Goal: Information Seeking & Learning: Learn about a topic

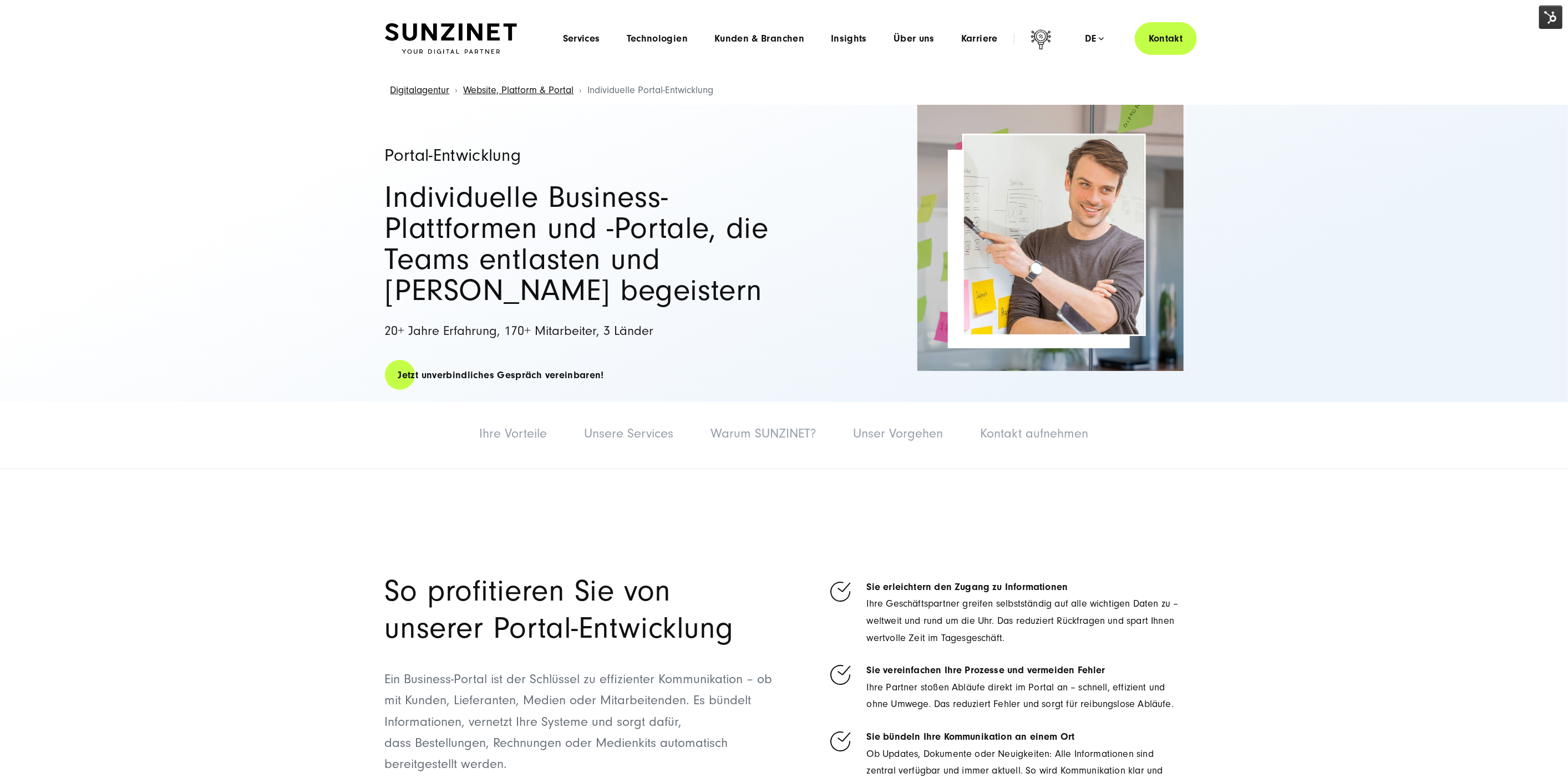
drag, startPoint x: 1543, startPoint y: 18, endPoint x: 1516, endPoint y: 30, distance: 29.5
click at [1544, 18] on img at bounding box center [1551, 17] width 23 height 23
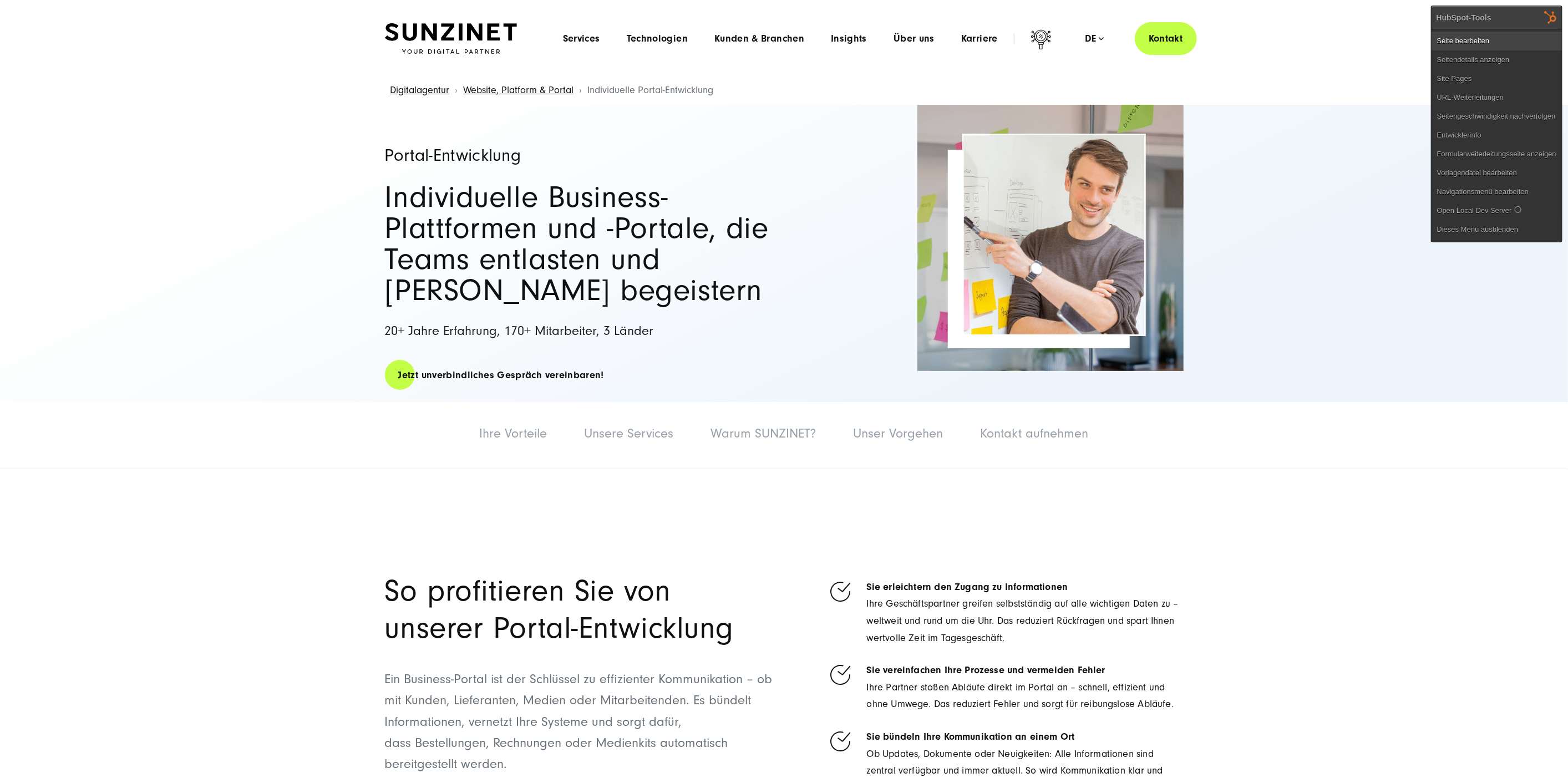
click at [1502, 34] on link "Seite bearbeiten" at bounding box center [1497, 41] width 130 height 19
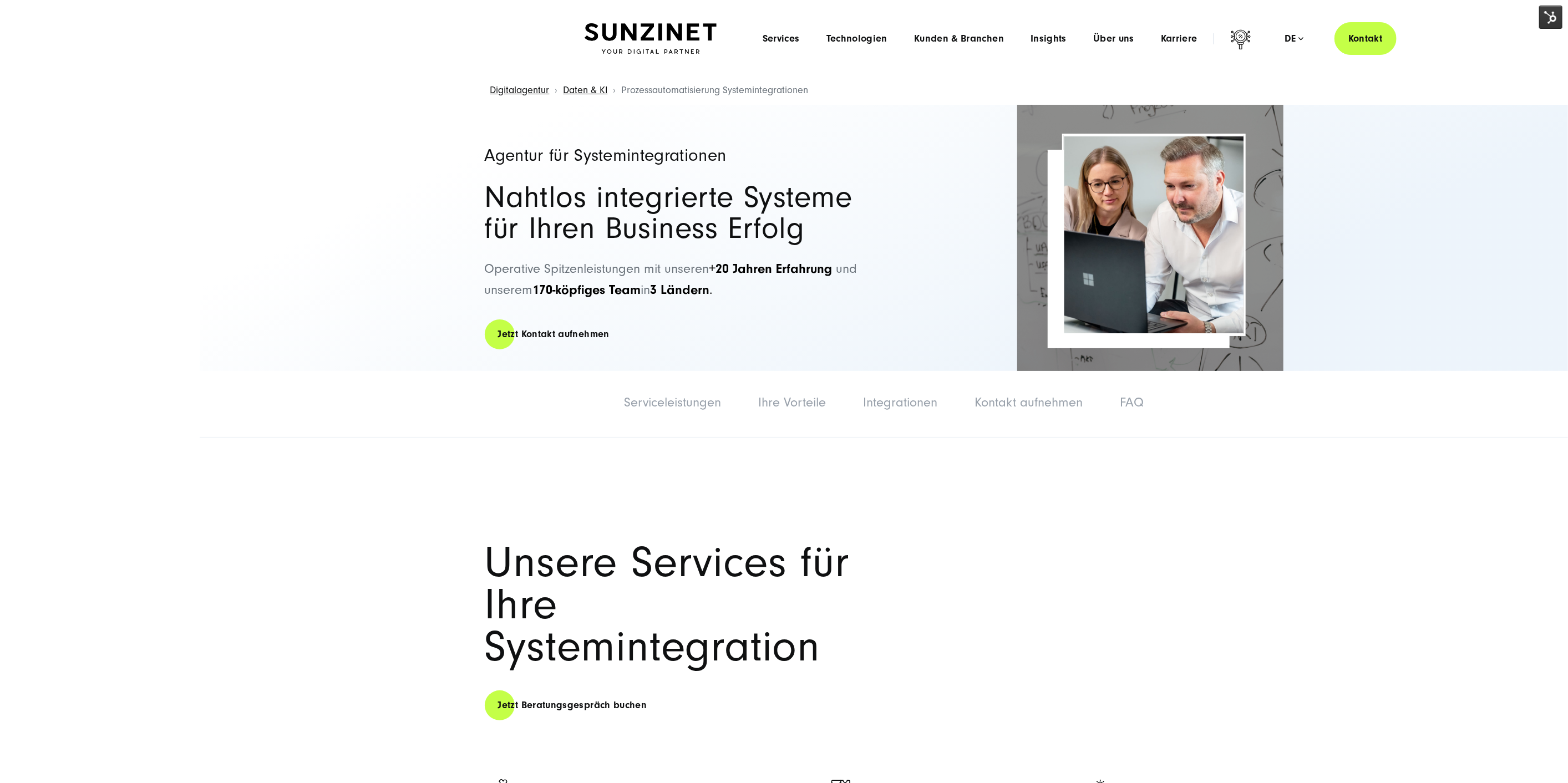
click at [1558, 23] on img at bounding box center [1551, 17] width 23 height 23
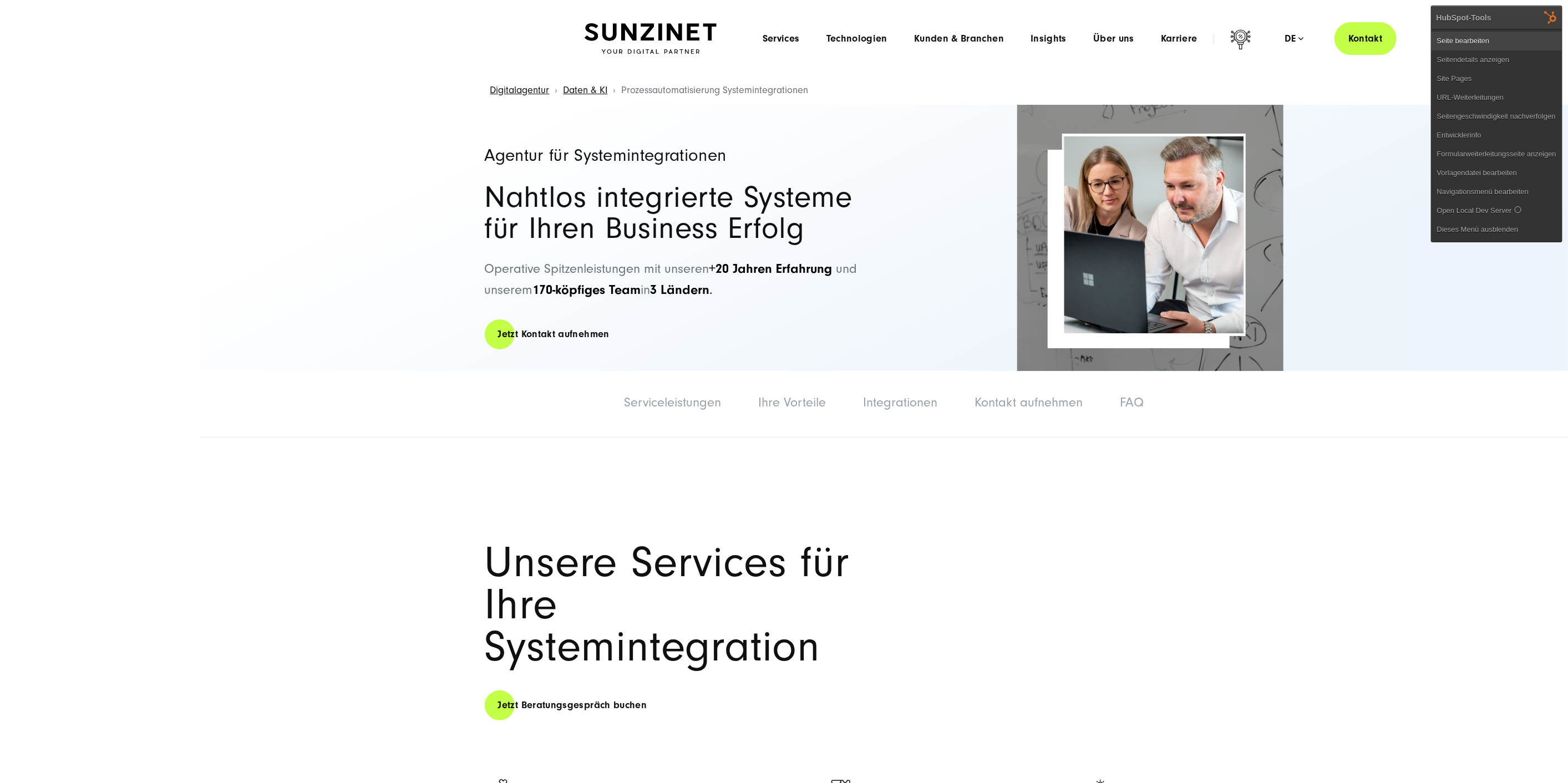
click at [1527, 38] on link "Seite bearbeiten" at bounding box center [1497, 41] width 130 height 19
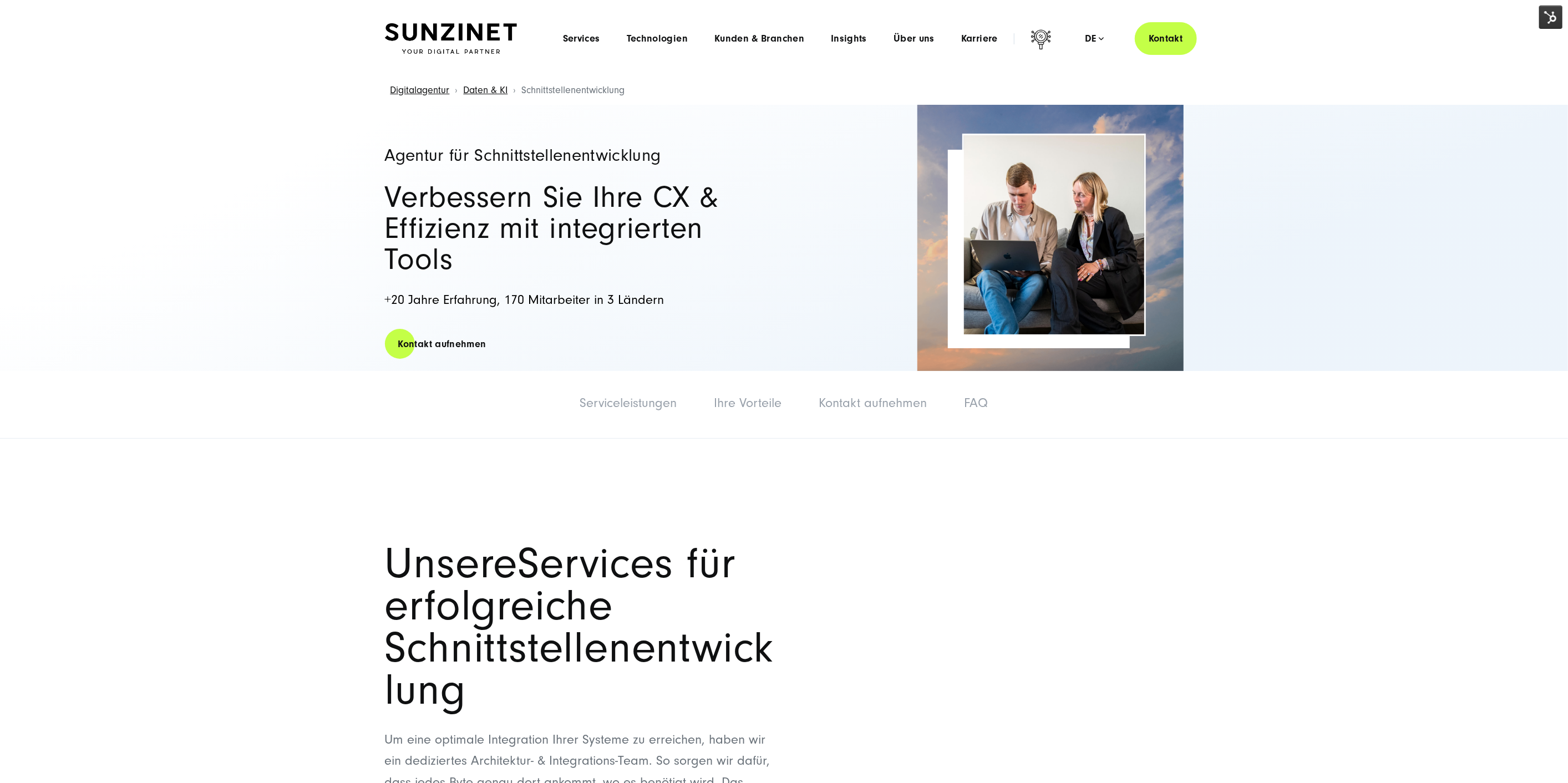
click at [1549, 12] on img at bounding box center [1551, 17] width 23 height 23
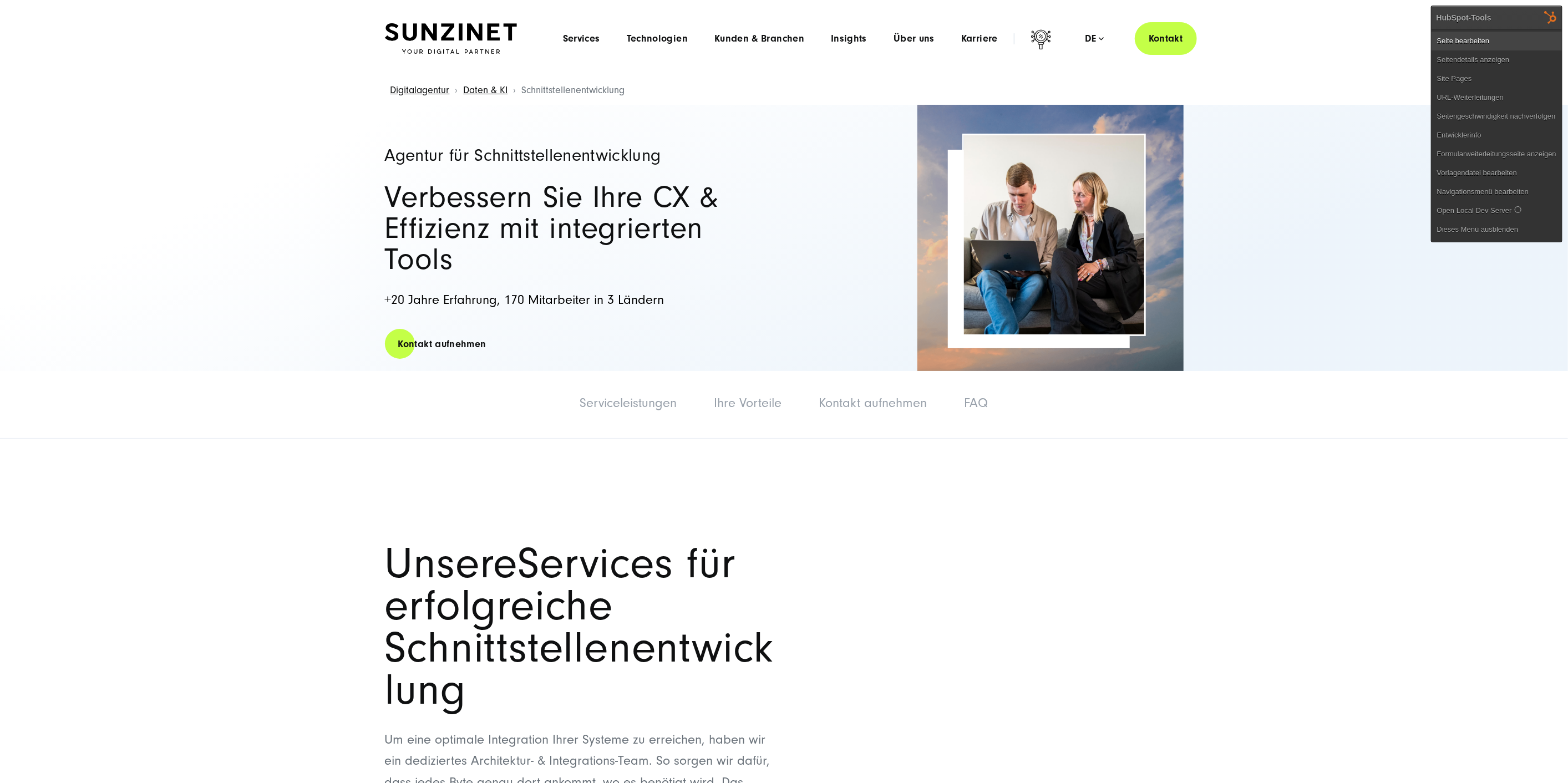
click at [1500, 36] on link "Seite bearbeiten" at bounding box center [1497, 41] width 130 height 19
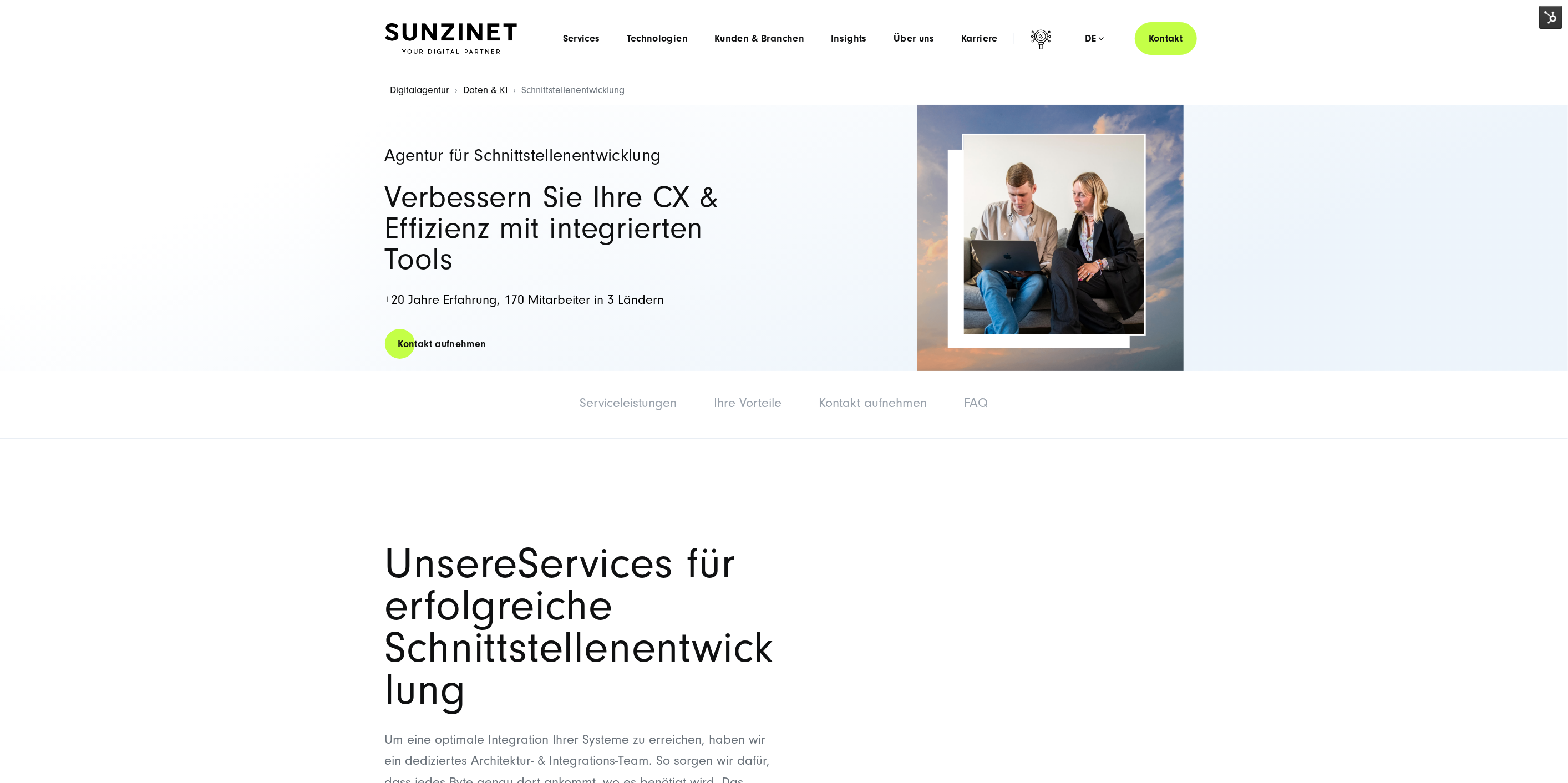
click at [1480, 66] on header "Smart Search AI Hier können Sie eine konkrete Frage zu unserer Agentur und unse…" at bounding box center [784, 38] width 1568 height 77
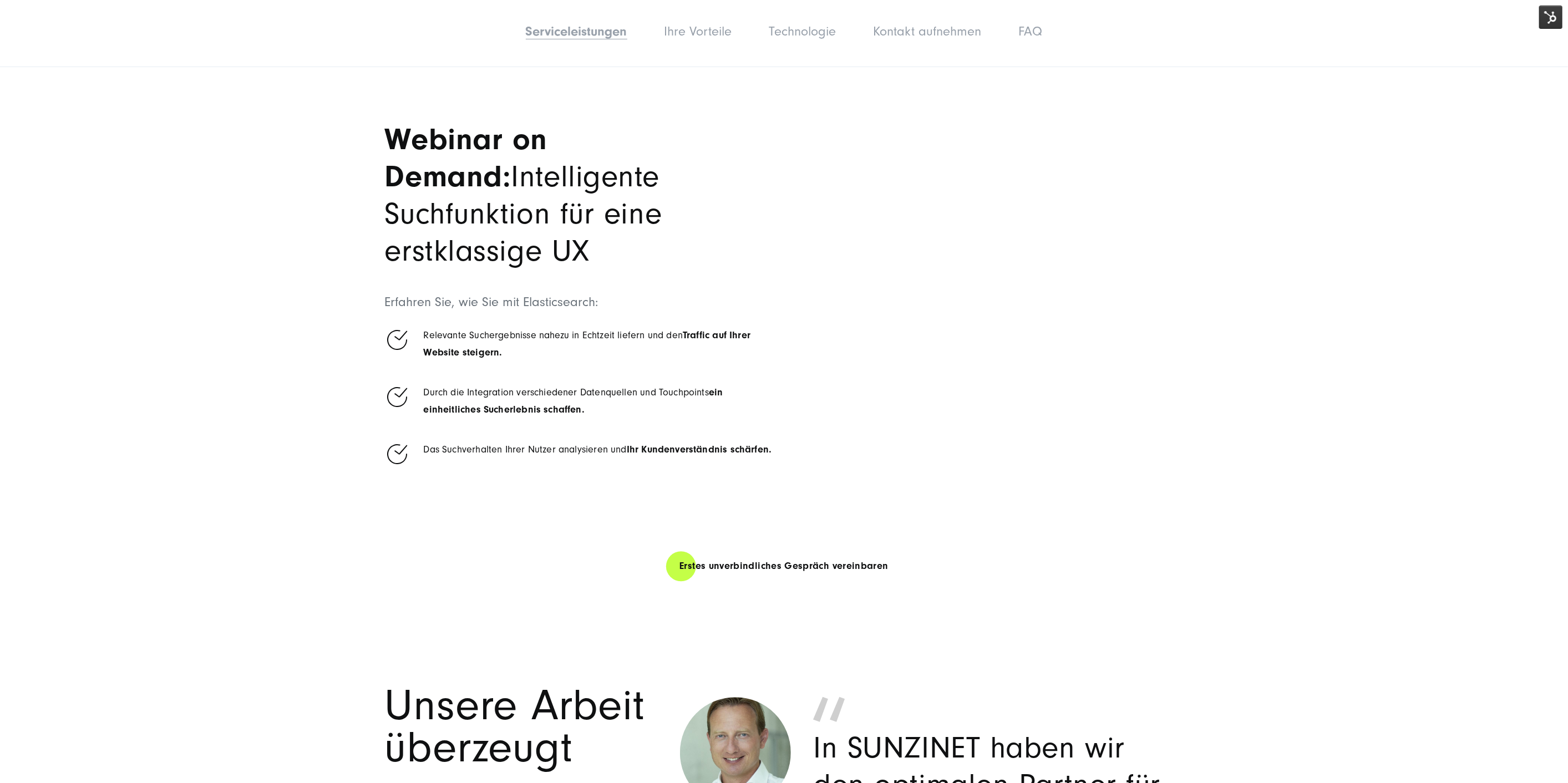
scroll to position [2463, 0]
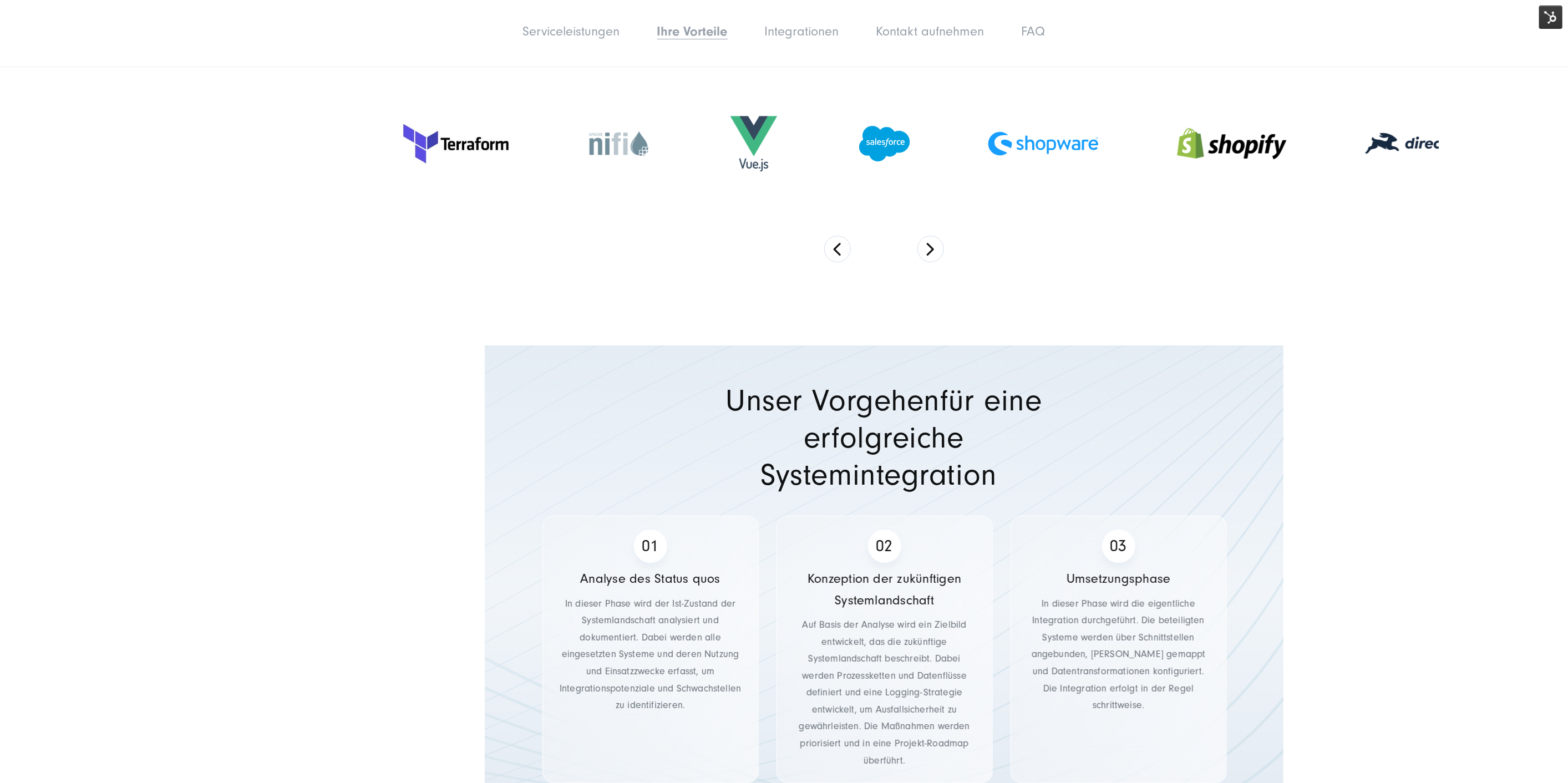
scroll to position [3942, 0]
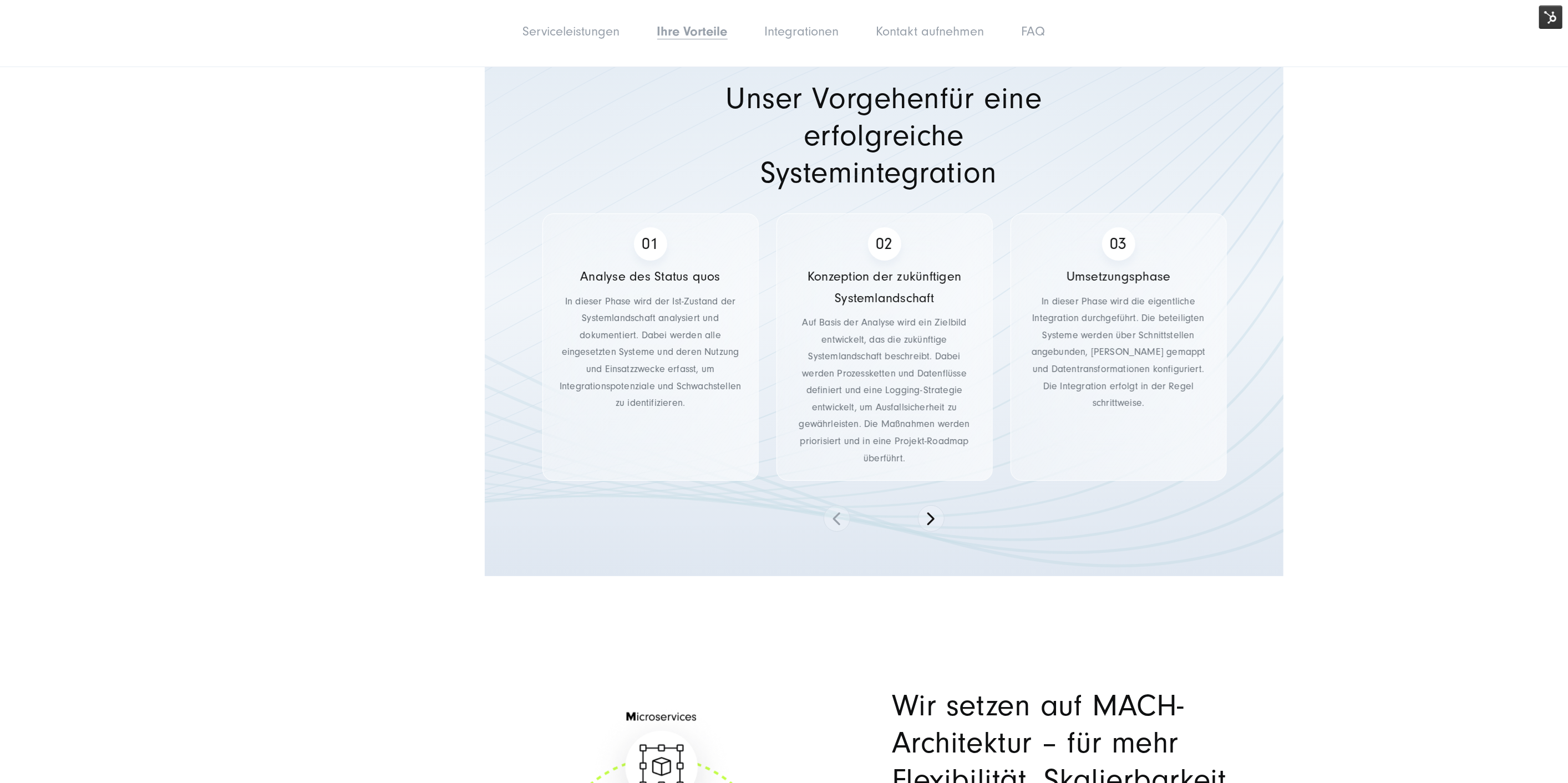
click at [1559, 12] on img at bounding box center [1551, 17] width 23 height 23
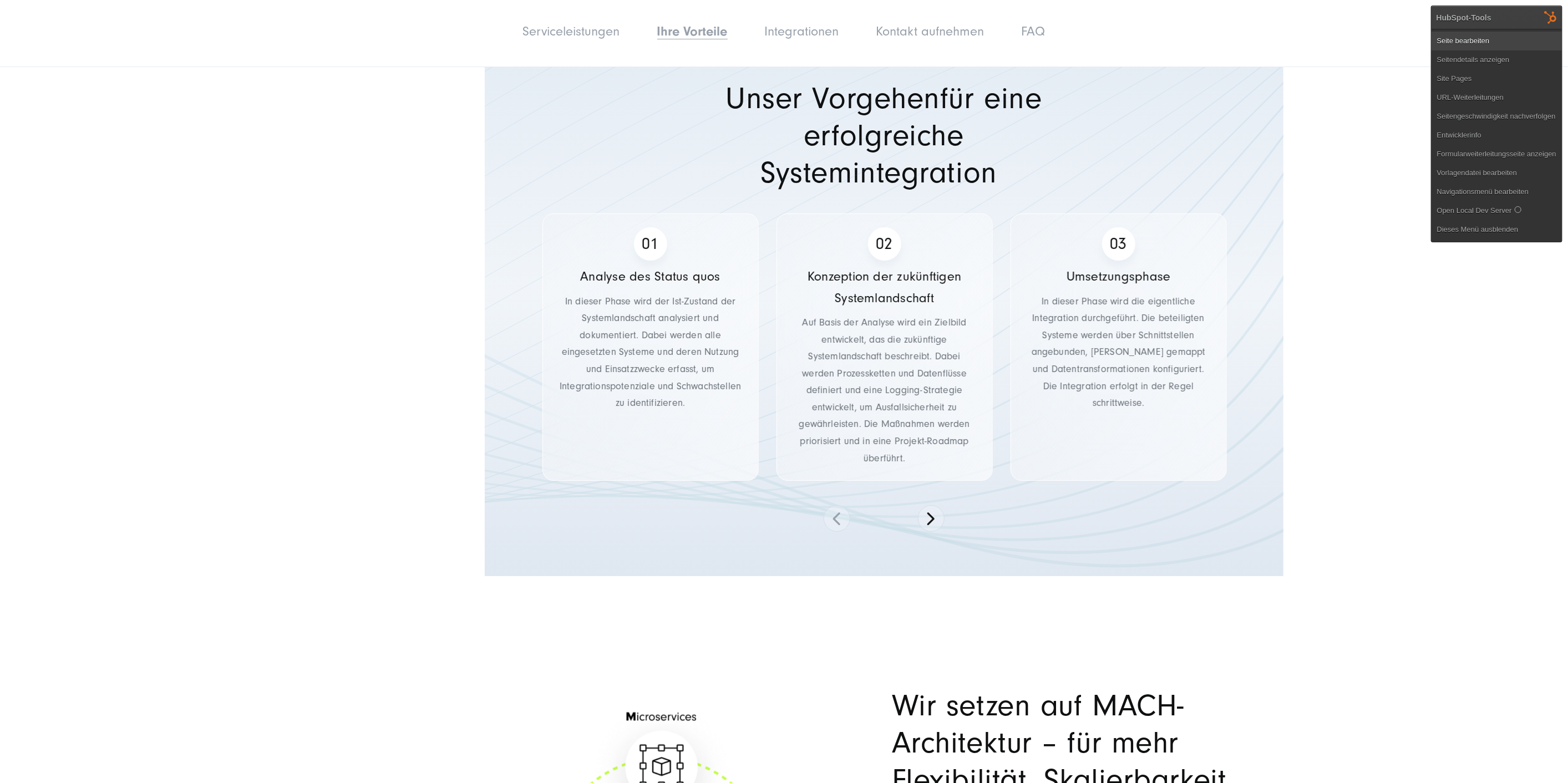
click at [1482, 44] on link "Seite bearbeiten" at bounding box center [1497, 41] width 130 height 19
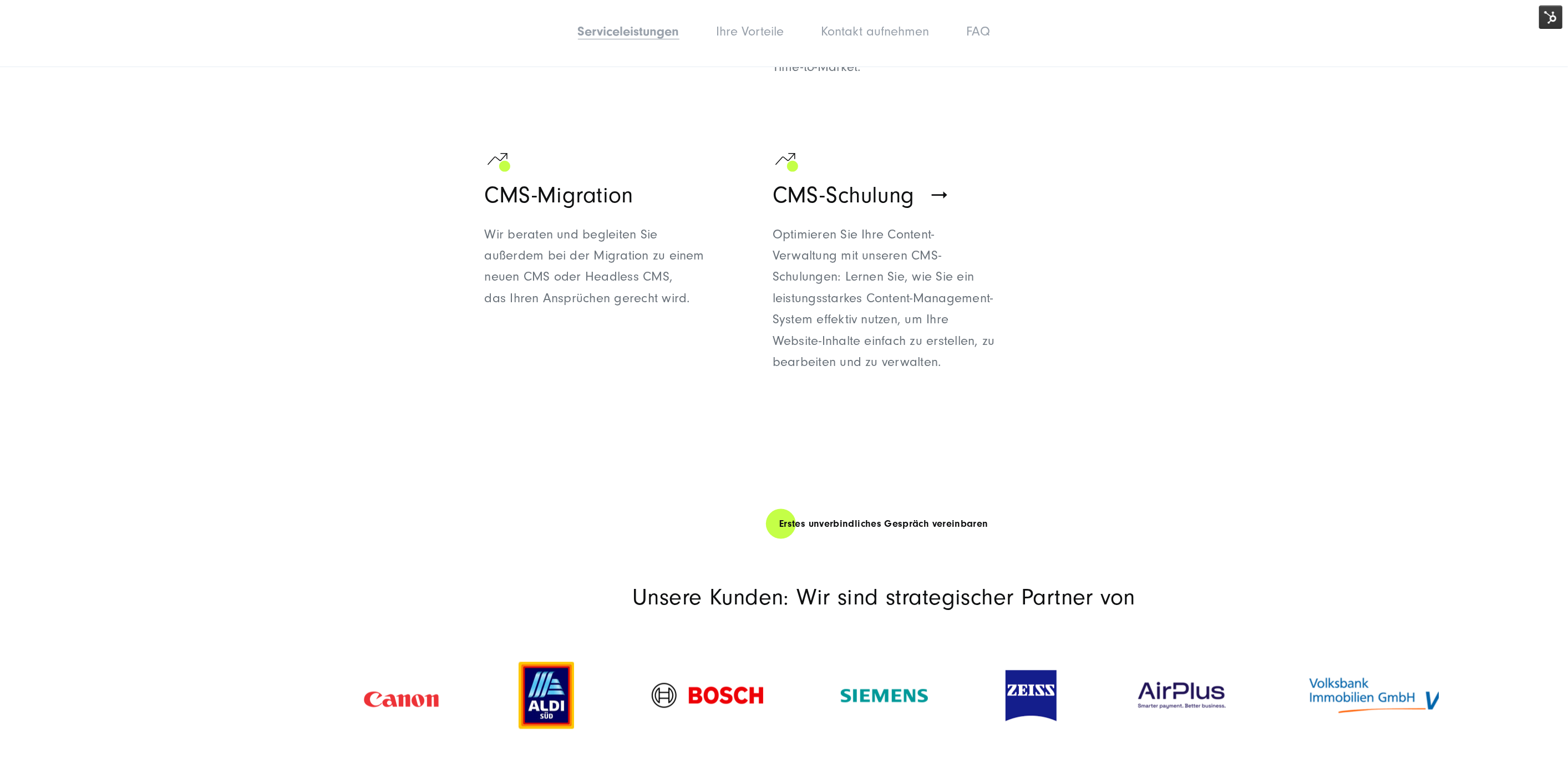
scroll to position [1478, 0]
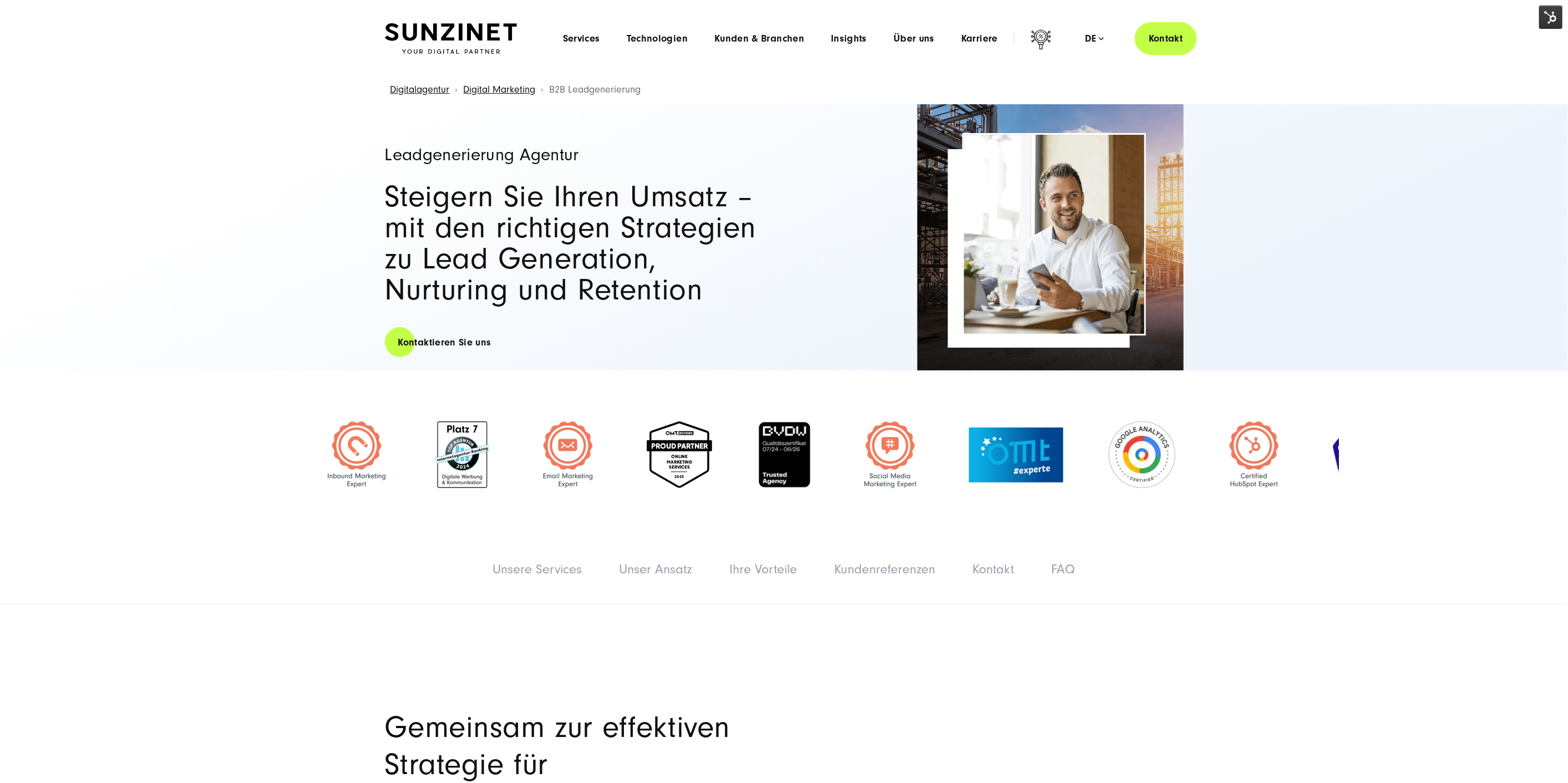
click at [1548, 12] on img at bounding box center [1551, 17] width 23 height 23
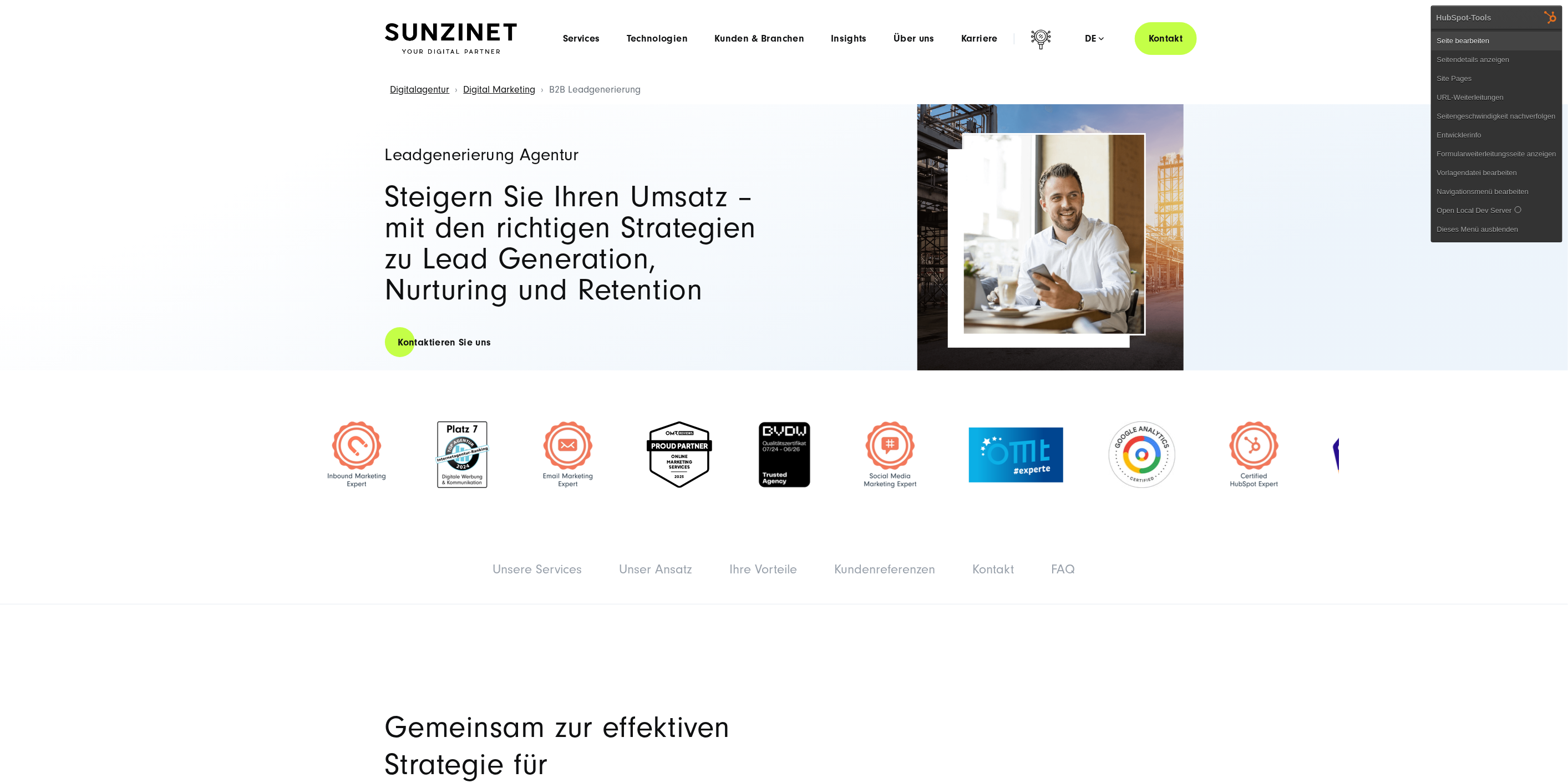
click at [1534, 33] on link "Seite bearbeiten" at bounding box center [1497, 41] width 130 height 19
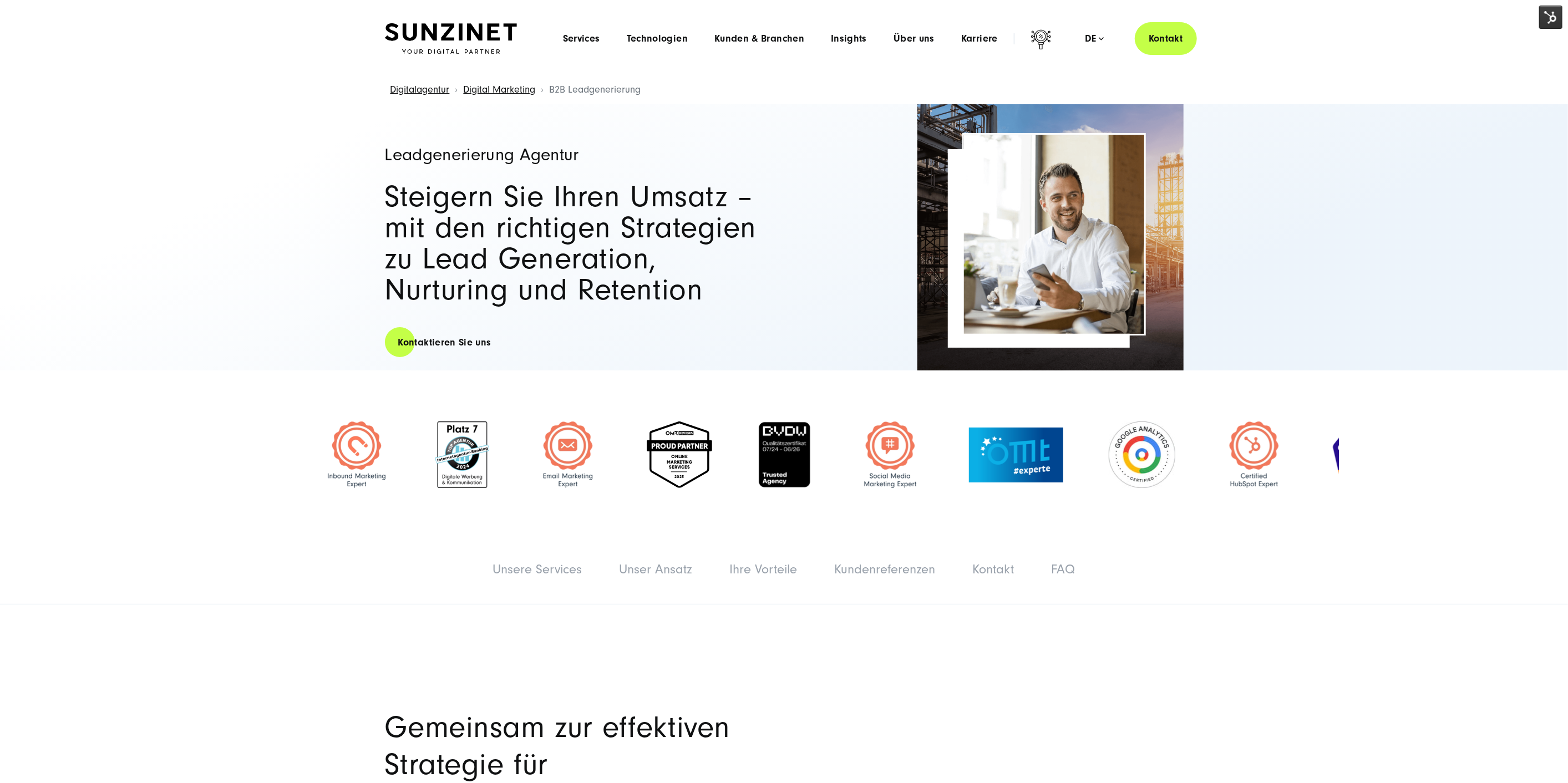
click at [1516, 73] on header "Smart Search AI Hier können Sie eine konkrete Frage zu unserer Agentur und unse…" at bounding box center [784, 38] width 1568 height 77
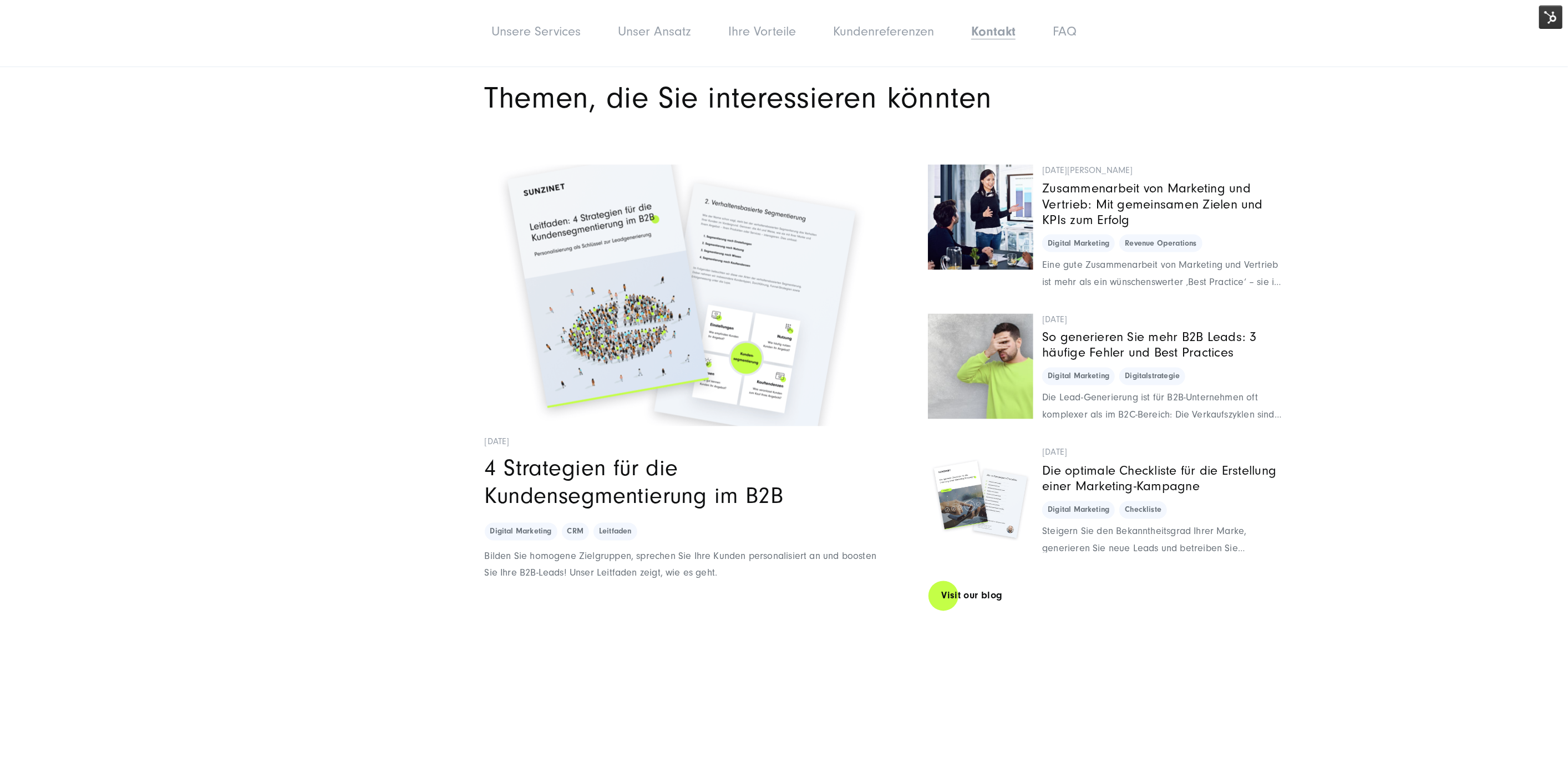
scroll to position [5790, 0]
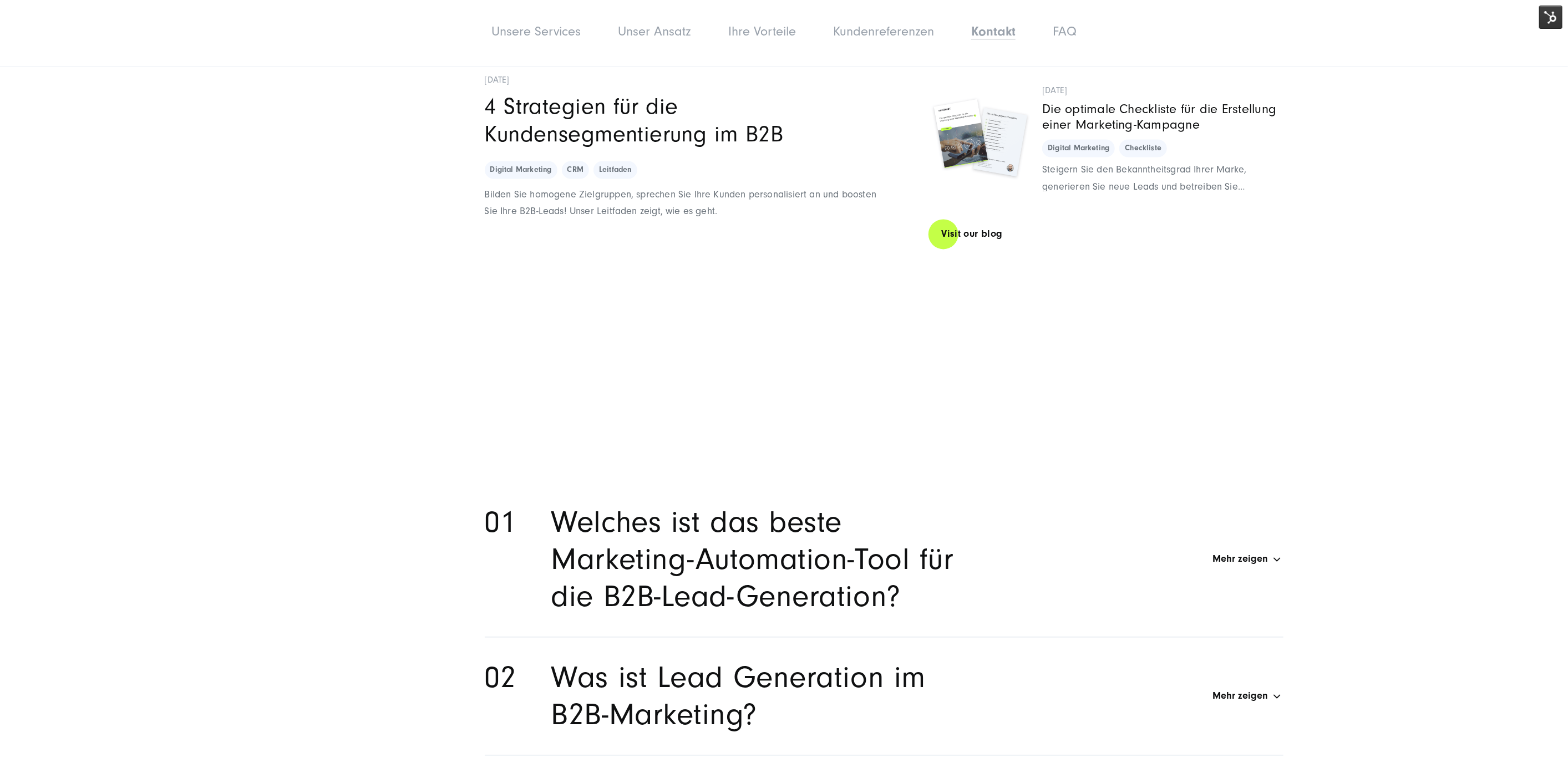
drag, startPoint x: 881, startPoint y: 1, endPoint x: 1455, endPoint y: 1, distance: 574.0
click at [1455, 1] on div "Unsere Services Unsere Services Unser Ansatz Ihre Vorteile Kundenreferenzen Kon…" at bounding box center [784, 33] width 1568 height 67
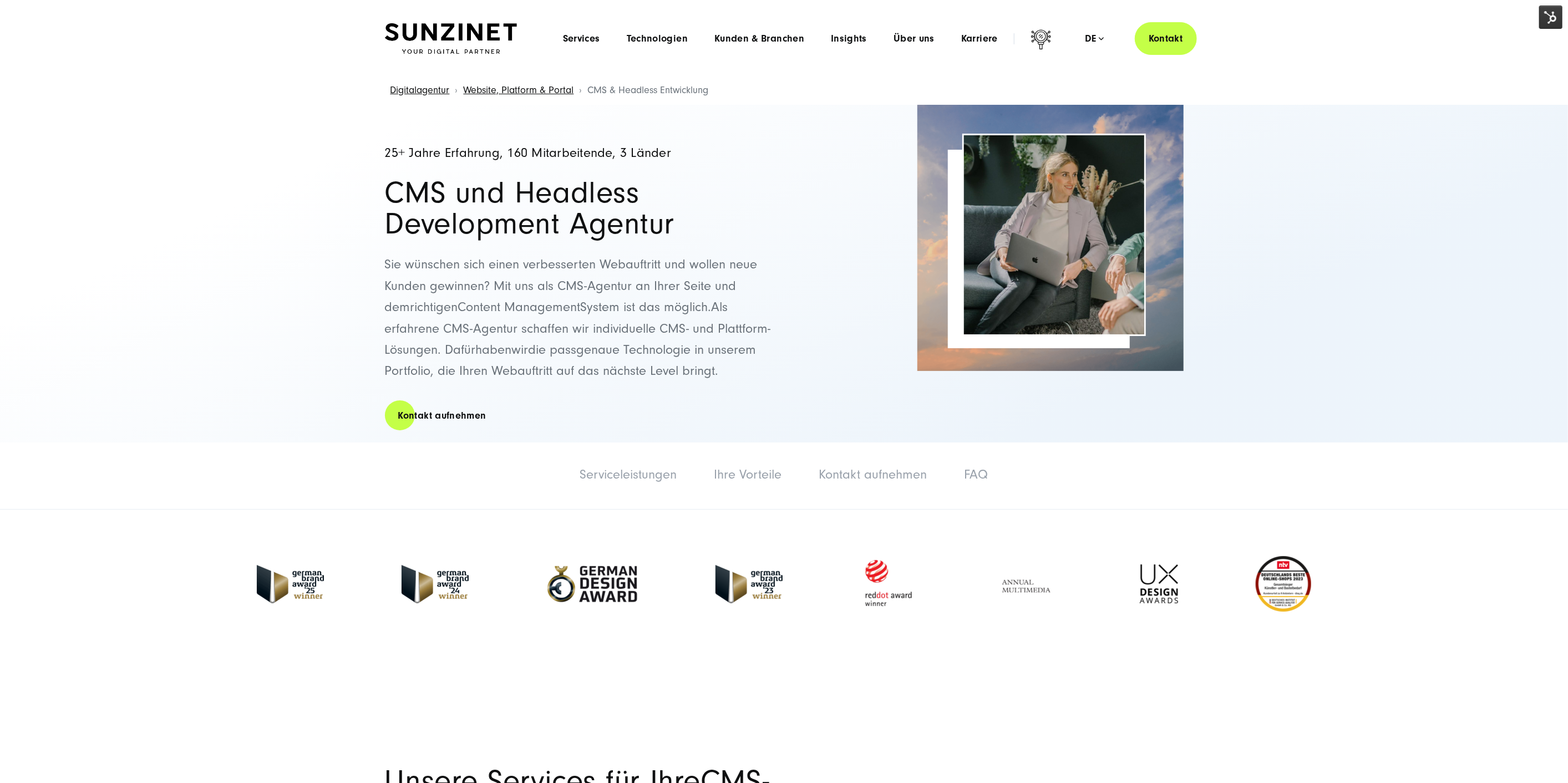
click at [1552, 10] on img at bounding box center [1551, 17] width 23 height 23
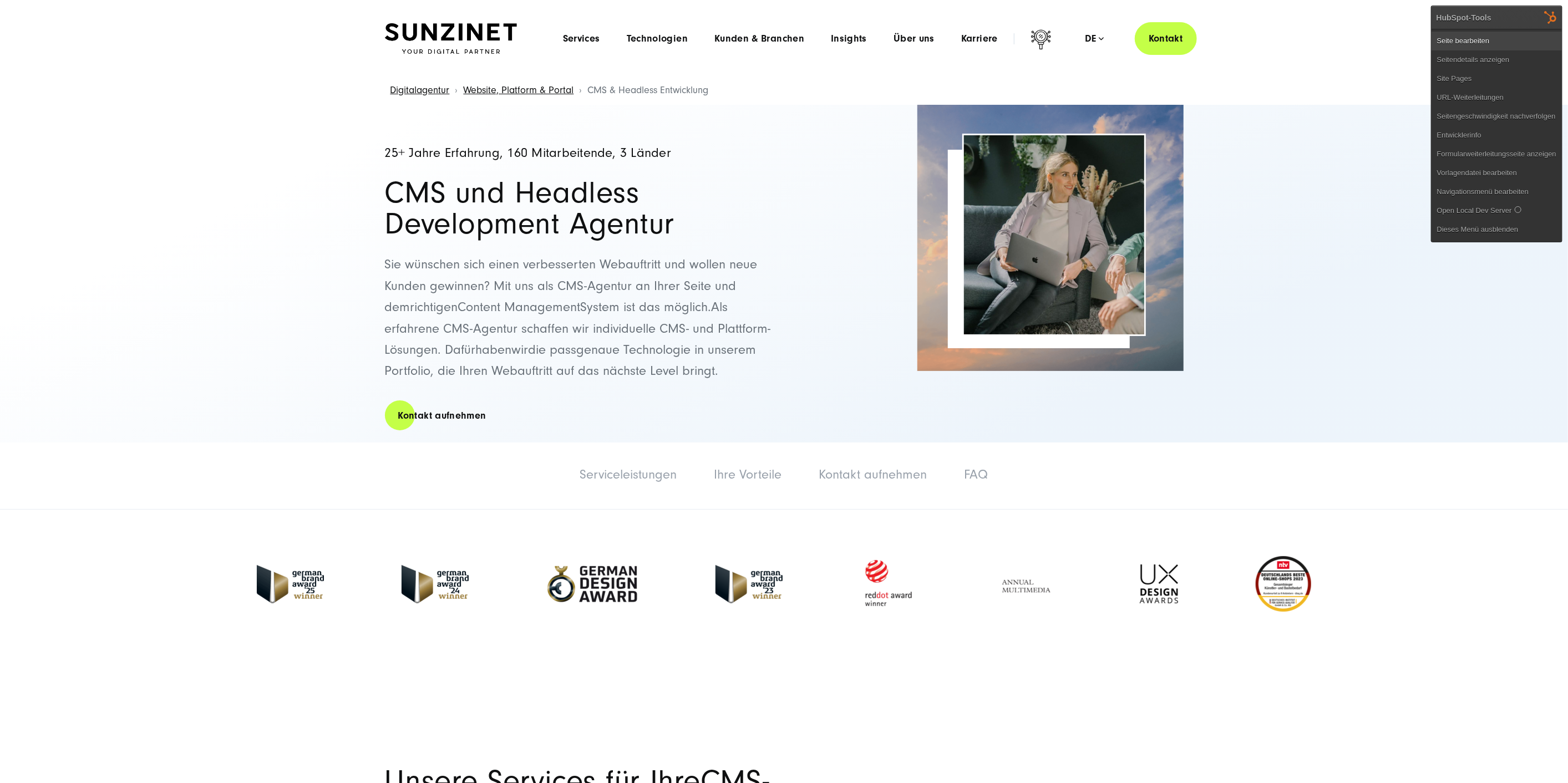
click at [1530, 37] on link "Seite bearbeiten" at bounding box center [1497, 41] width 130 height 19
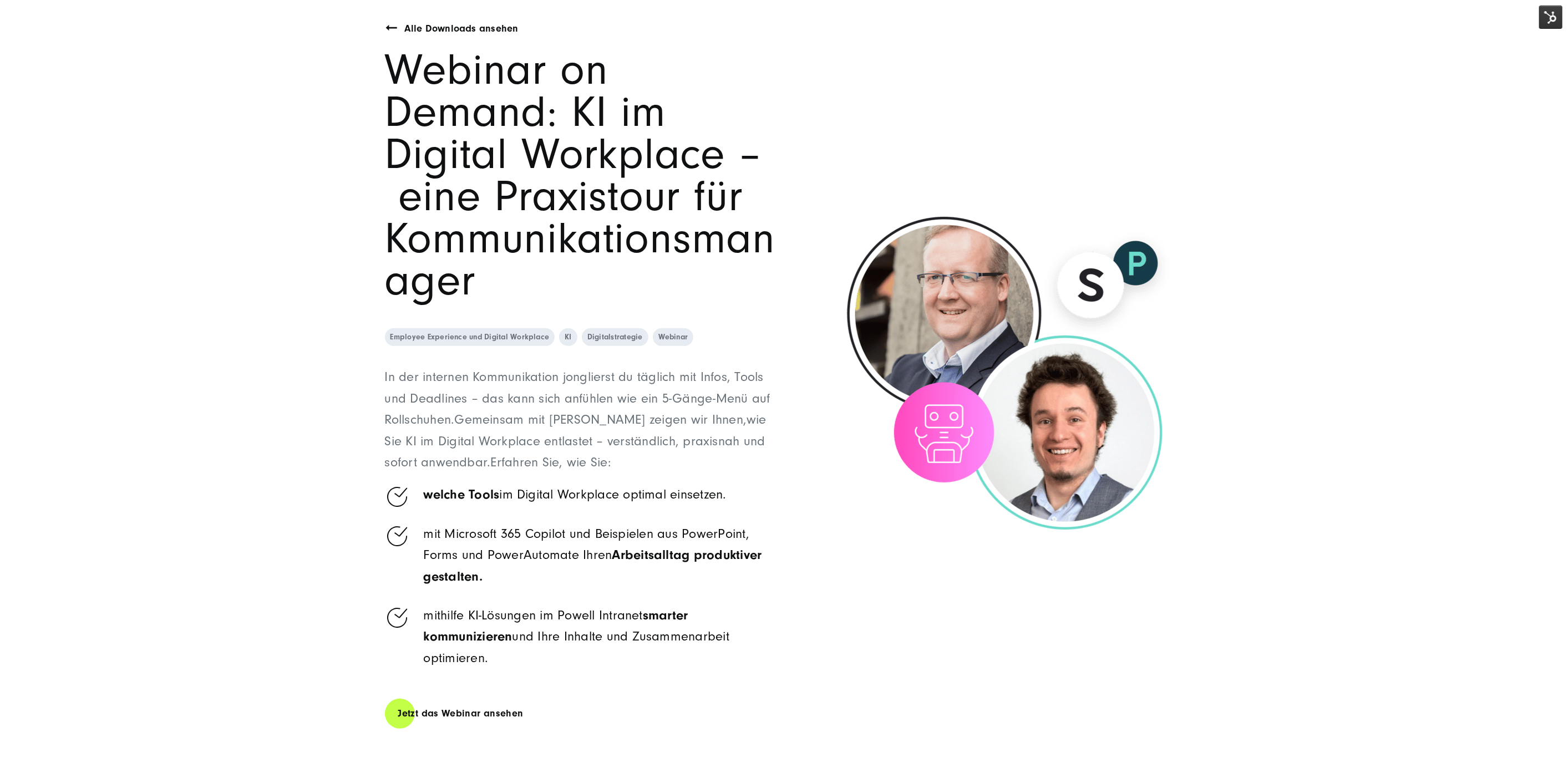
scroll to position [369, 0]
